Goal: Information Seeking & Learning: Learn about a topic

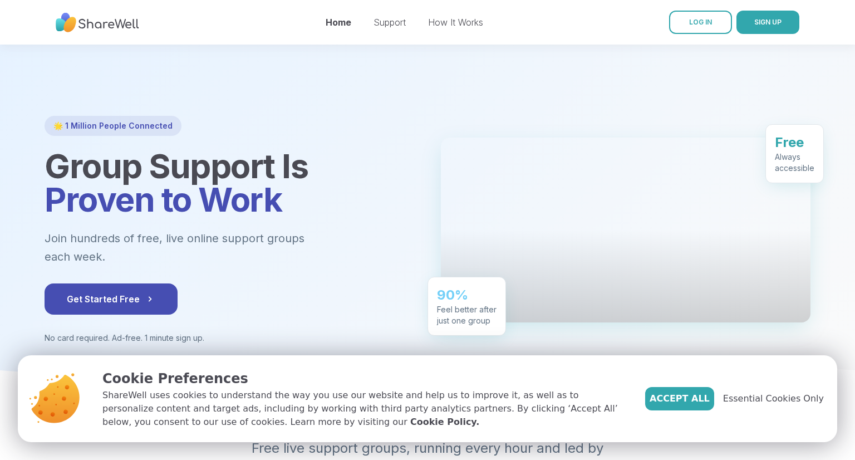
click at [322, 73] on div at bounding box center [427, 217] width 855 height 344
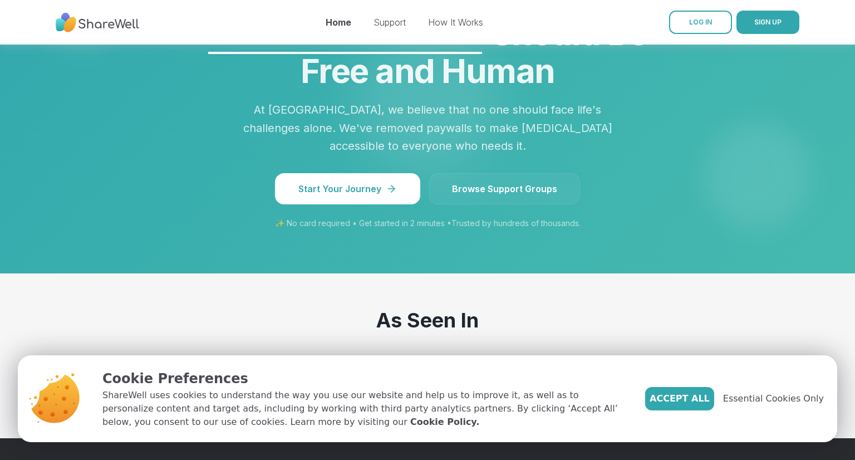
scroll to position [1025, 0]
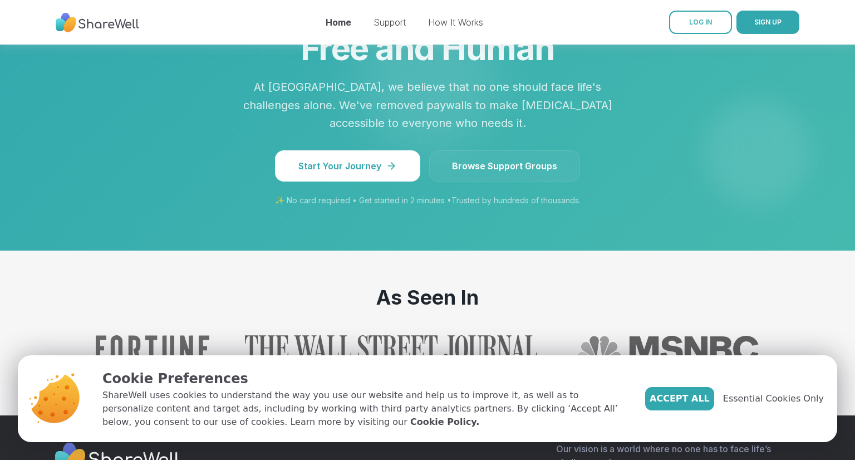
click at [549, 159] on span "Browse Support Groups" at bounding box center [504, 165] width 105 height 13
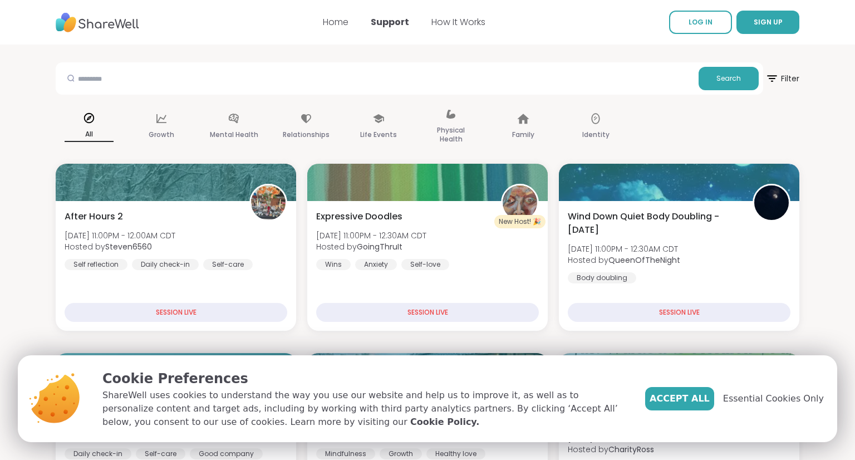
click at [120, 80] on input "text" at bounding box center [377, 78] width 634 height 22
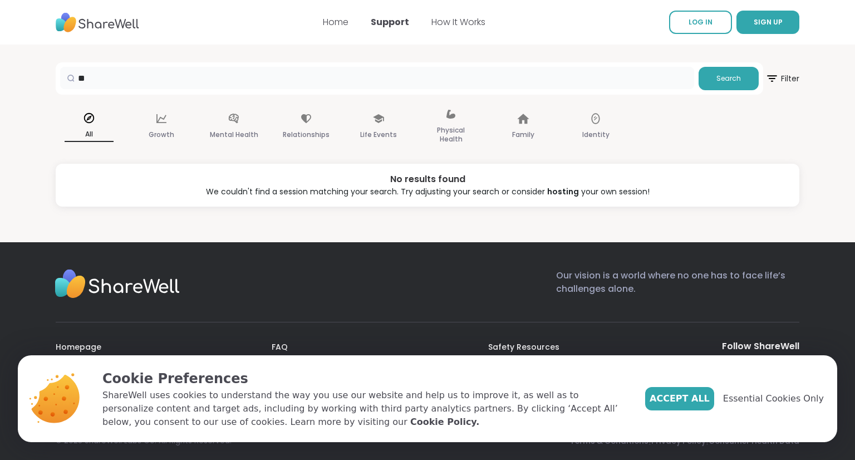
type input "*"
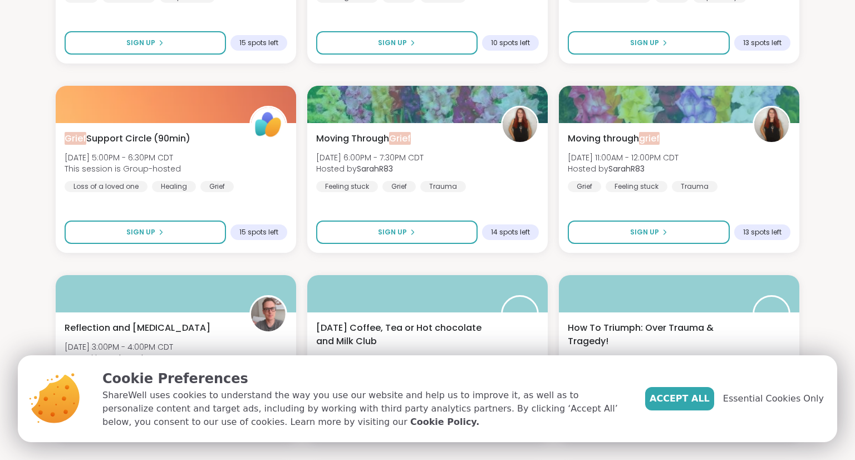
scroll to position [245, 0]
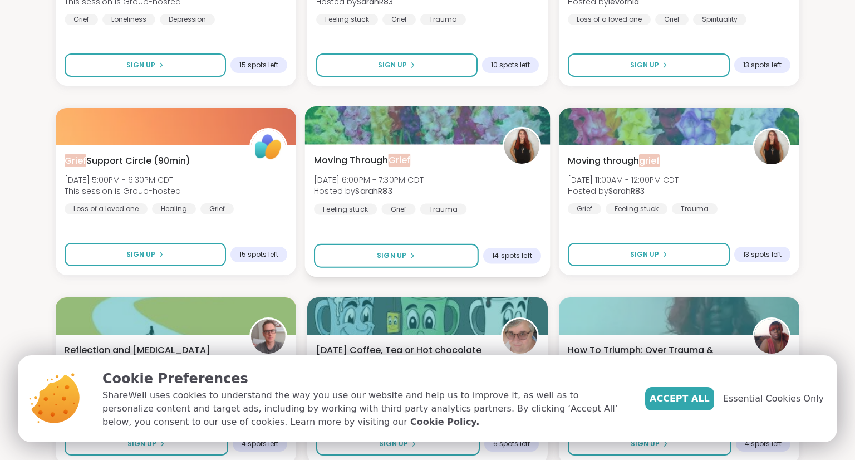
click at [394, 161] on span "Grief" at bounding box center [400, 160] width 22 height 13
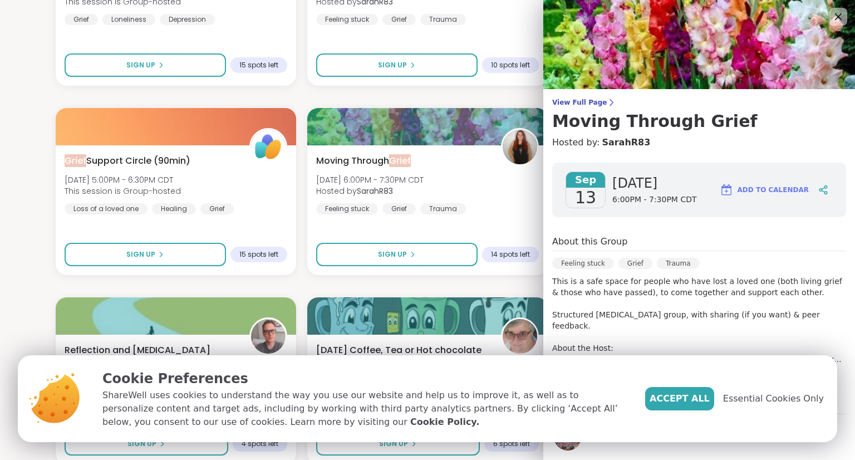
click at [776, 258] on div "Feeling stuck [PERSON_NAME]" at bounding box center [699, 267] width 294 height 18
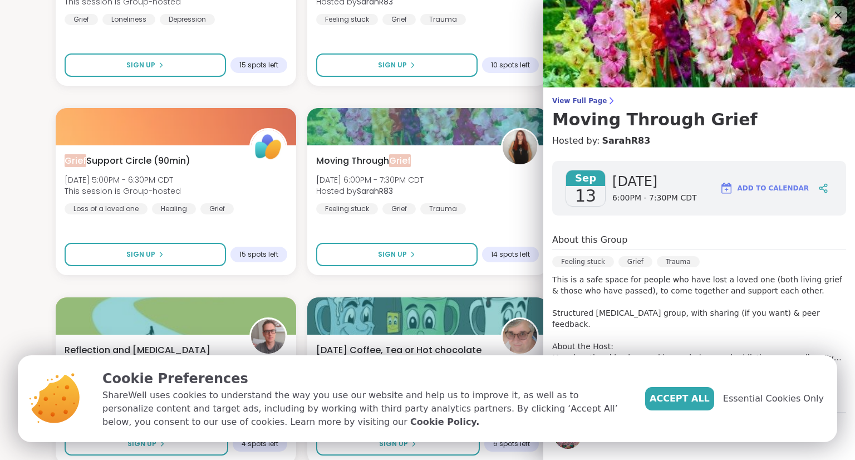
scroll to position [0, 0]
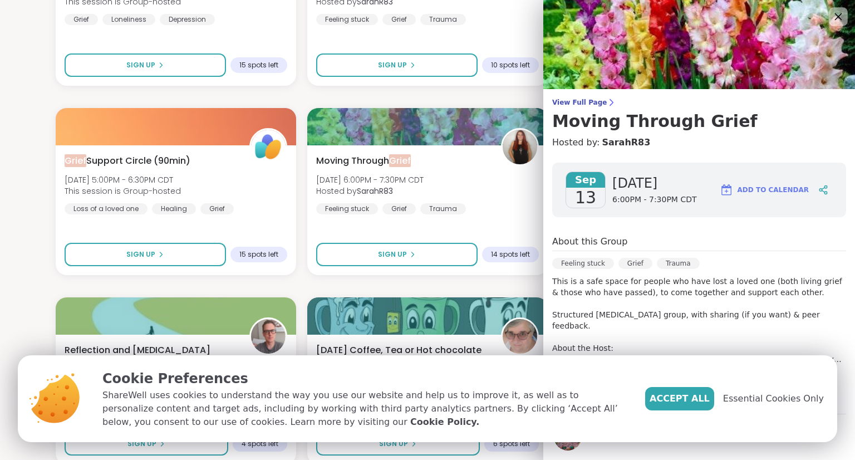
click at [838, 14] on icon at bounding box center [838, 16] width 14 height 14
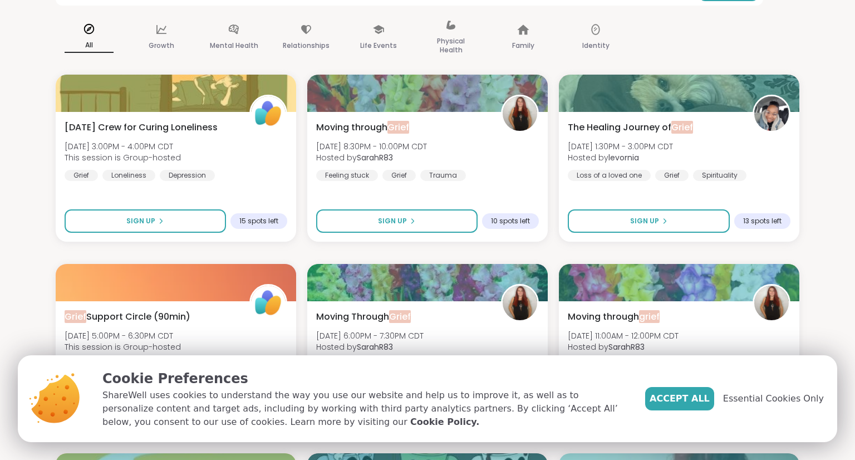
scroll to position [67, 0]
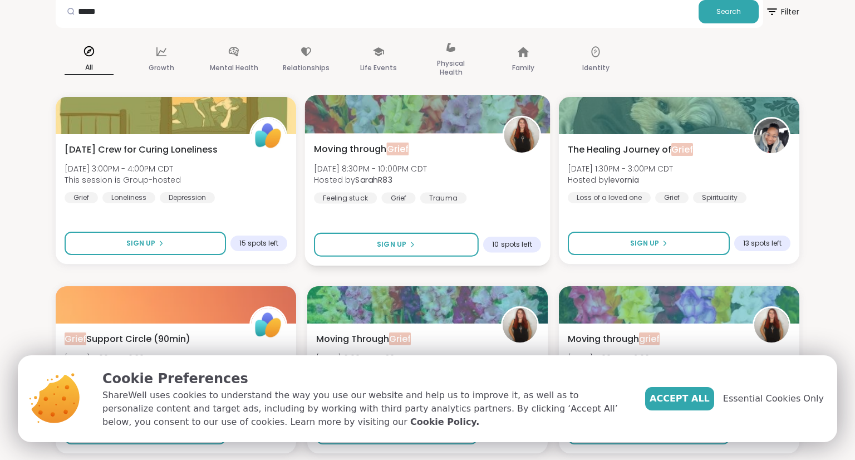
click at [401, 150] on span "Grief" at bounding box center [398, 149] width 22 height 13
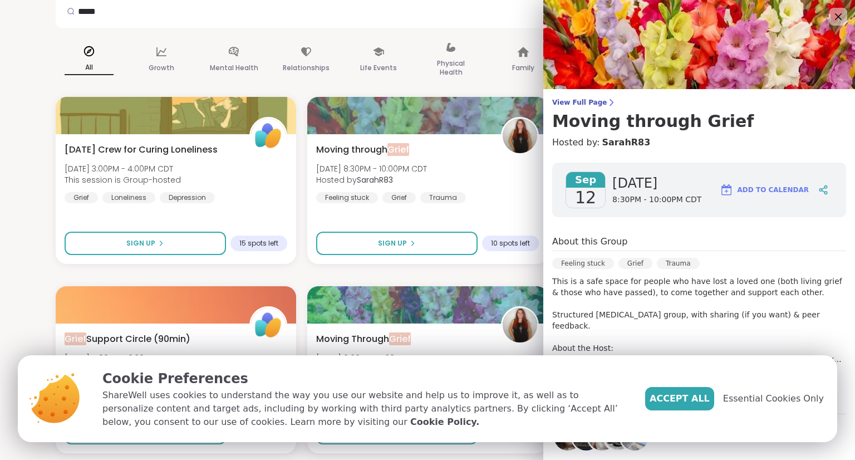
click at [804, 256] on div "About this Group Feeling stuck Grief Trauma This is a safe space for people who…" at bounding box center [699, 307] width 294 height 145
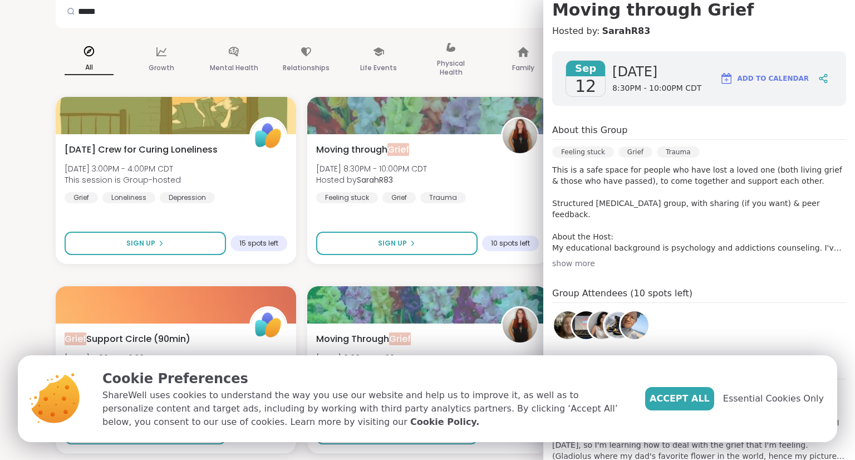
scroll to position [134, 0]
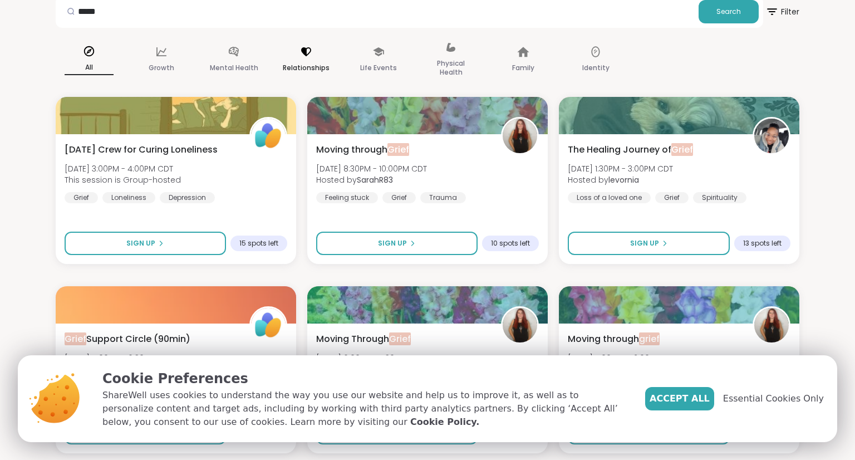
click at [306, 62] on p "Relationships" at bounding box center [306, 67] width 47 height 13
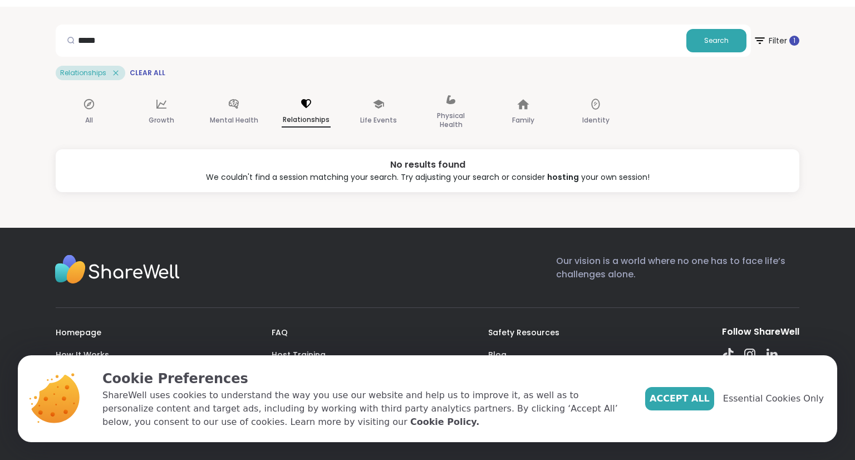
scroll to position [38, 0]
click at [99, 43] on input "*****" at bounding box center [371, 40] width 622 height 22
type input "*"
click at [296, 117] on p "Relationships" at bounding box center [306, 120] width 49 height 14
click at [315, 116] on p "Relationships" at bounding box center [306, 120] width 49 height 14
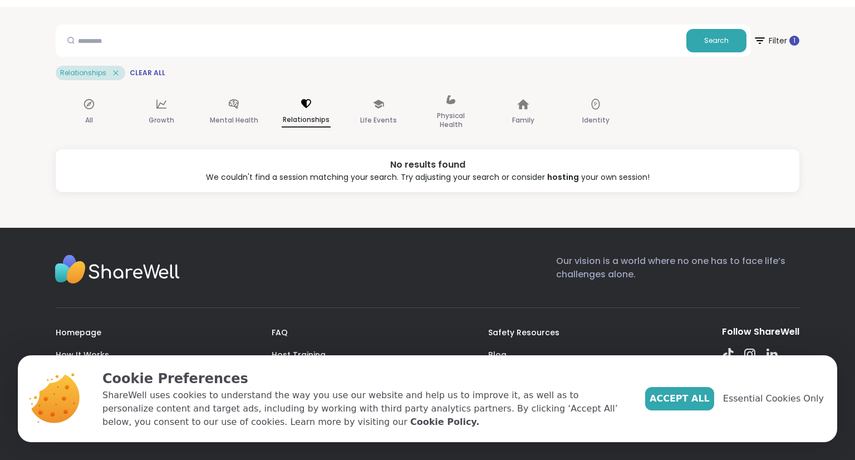
click at [307, 101] on icon at bounding box center [306, 103] width 12 height 12
click at [157, 70] on span "Clear All" at bounding box center [148, 72] width 36 height 9
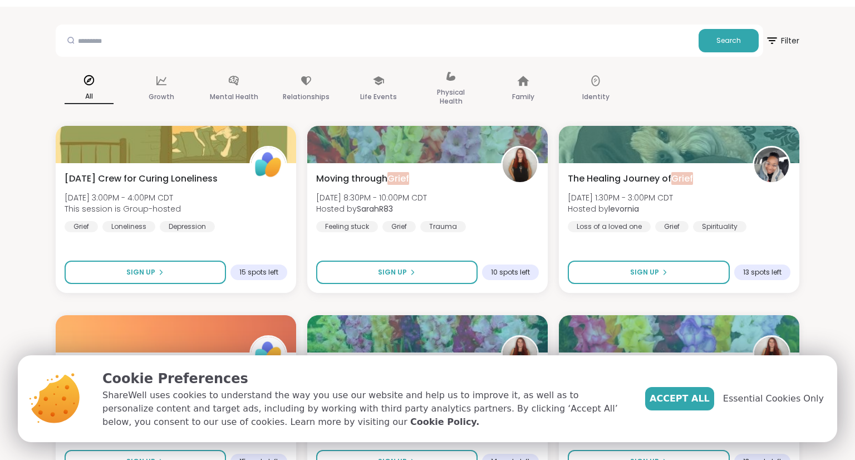
click at [298, 94] on p "Relationships" at bounding box center [306, 96] width 47 height 13
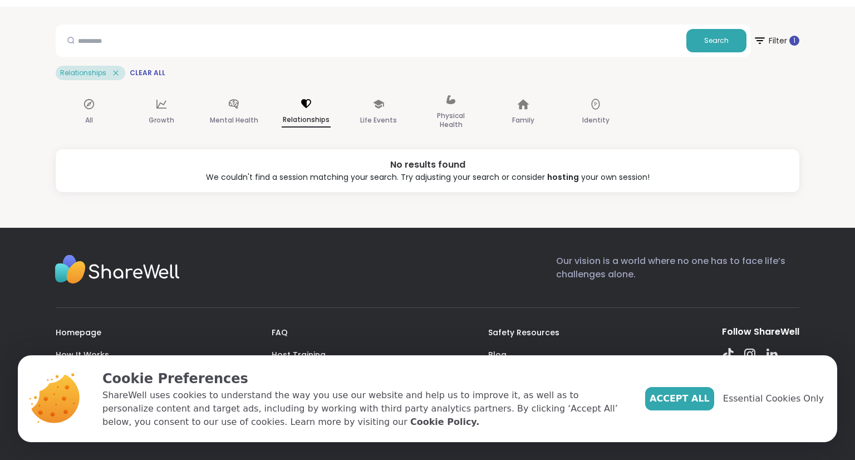
click at [114, 71] on icon at bounding box center [116, 73] width 10 height 10
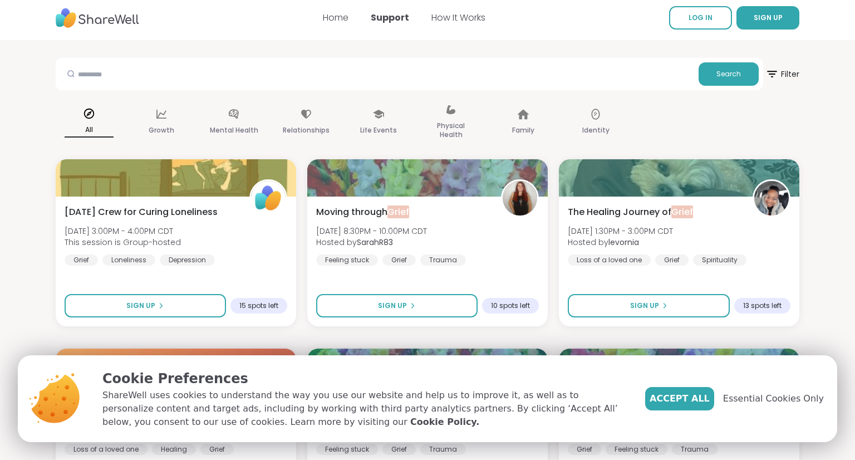
scroll to position [0, 0]
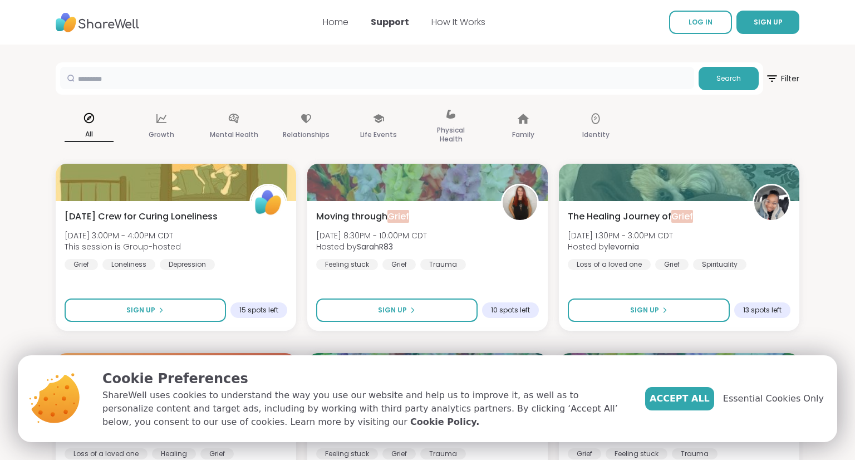
click at [88, 81] on input "text" at bounding box center [377, 78] width 634 height 22
type input "**********"
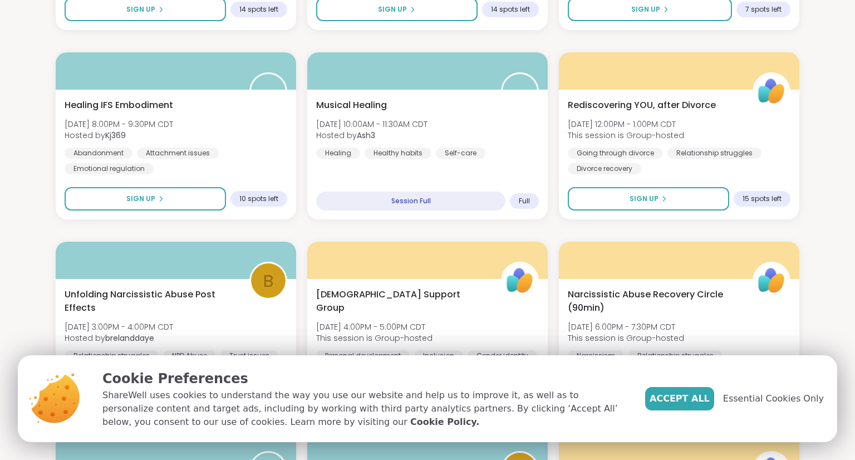
scroll to position [891, 0]
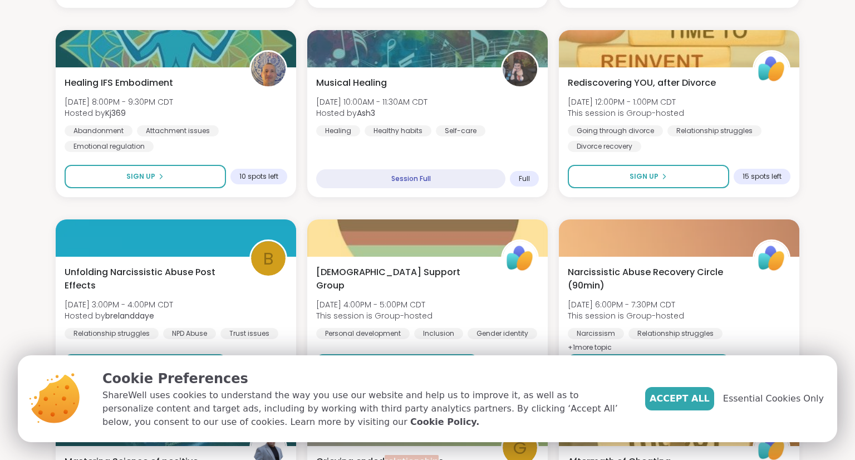
click at [6, 144] on section "**********" at bounding box center [427, 355] width 855 height 2403
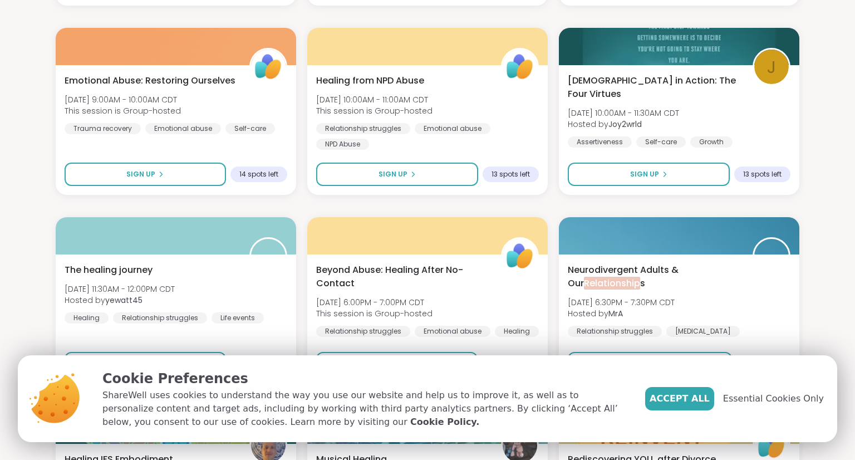
scroll to position [512, 0]
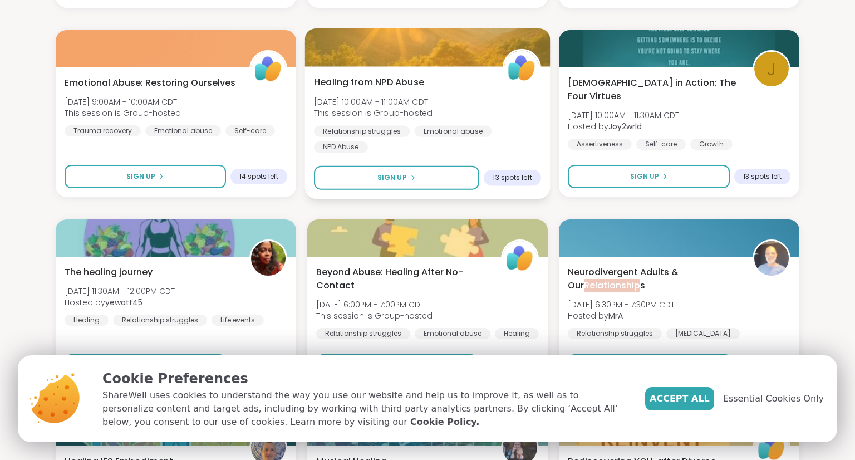
click at [380, 83] on span "Healing from NPD Abuse" at bounding box center [369, 82] width 110 height 13
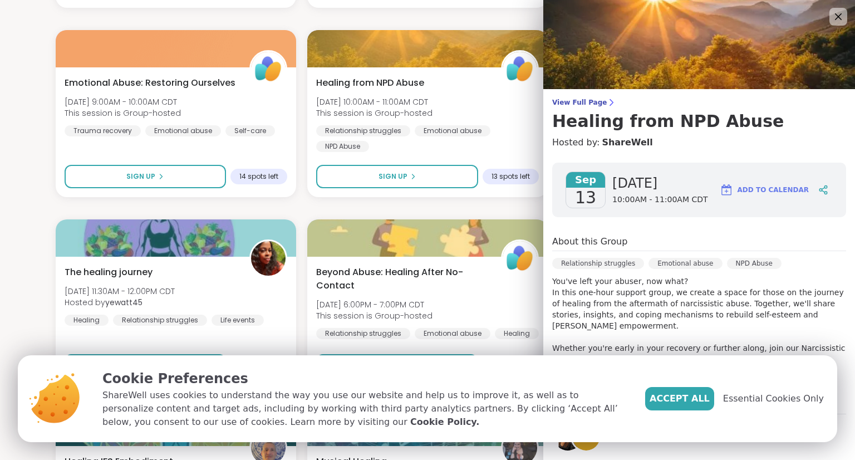
click at [801, 266] on div "Relationship struggles Emotional abuse NPD Abuse" at bounding box center [699, 267] width 294 height 18
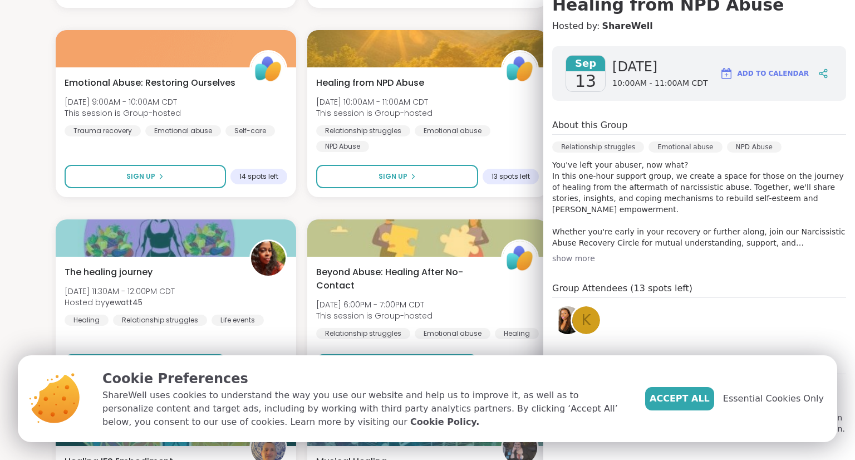
scroll to position [117, 0]
